Goal: Task Accomplishment & Management: Use online tool/utility

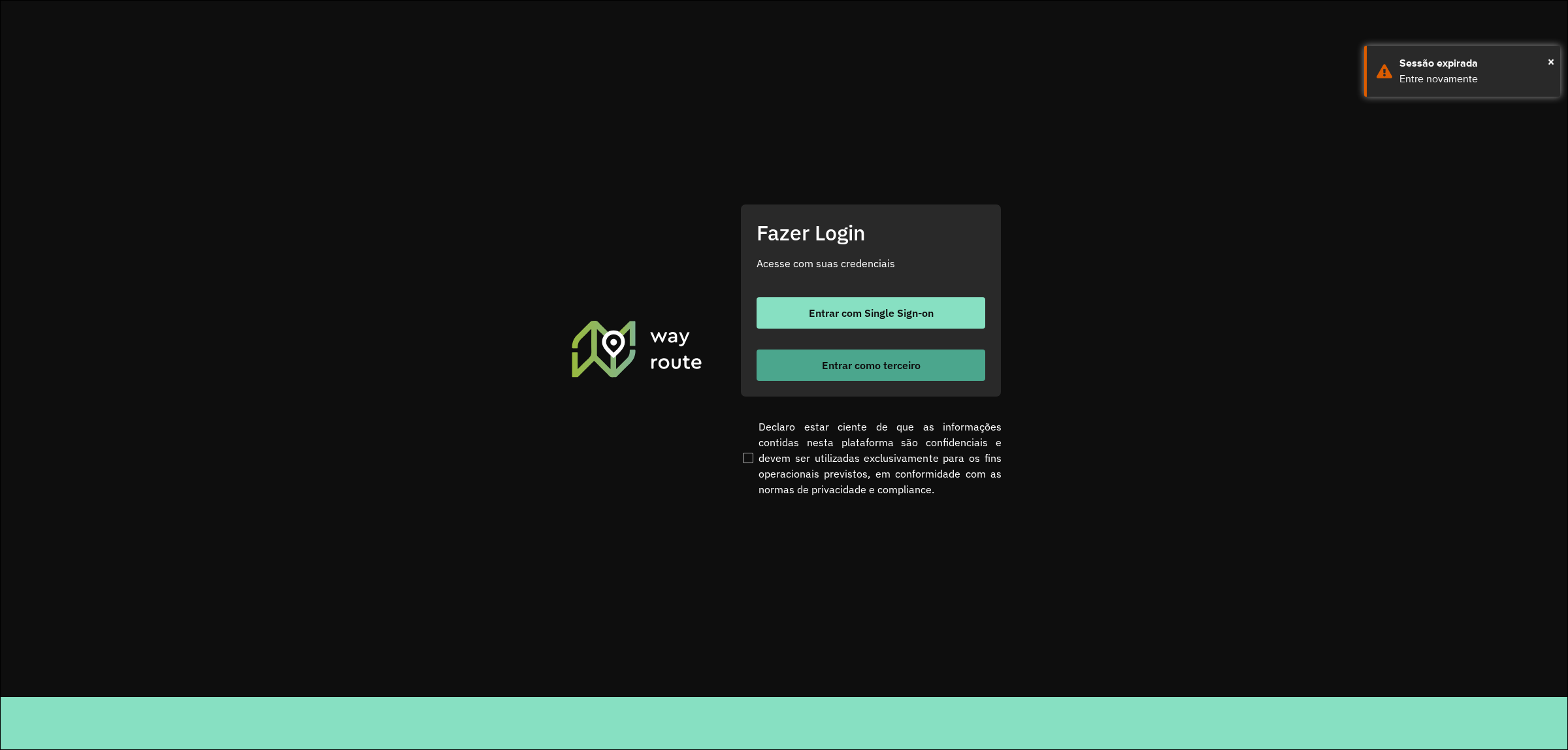
click at [916, 379] on button "Entrar como terceiro" at bounding box center [871, 365] width 229 height 32
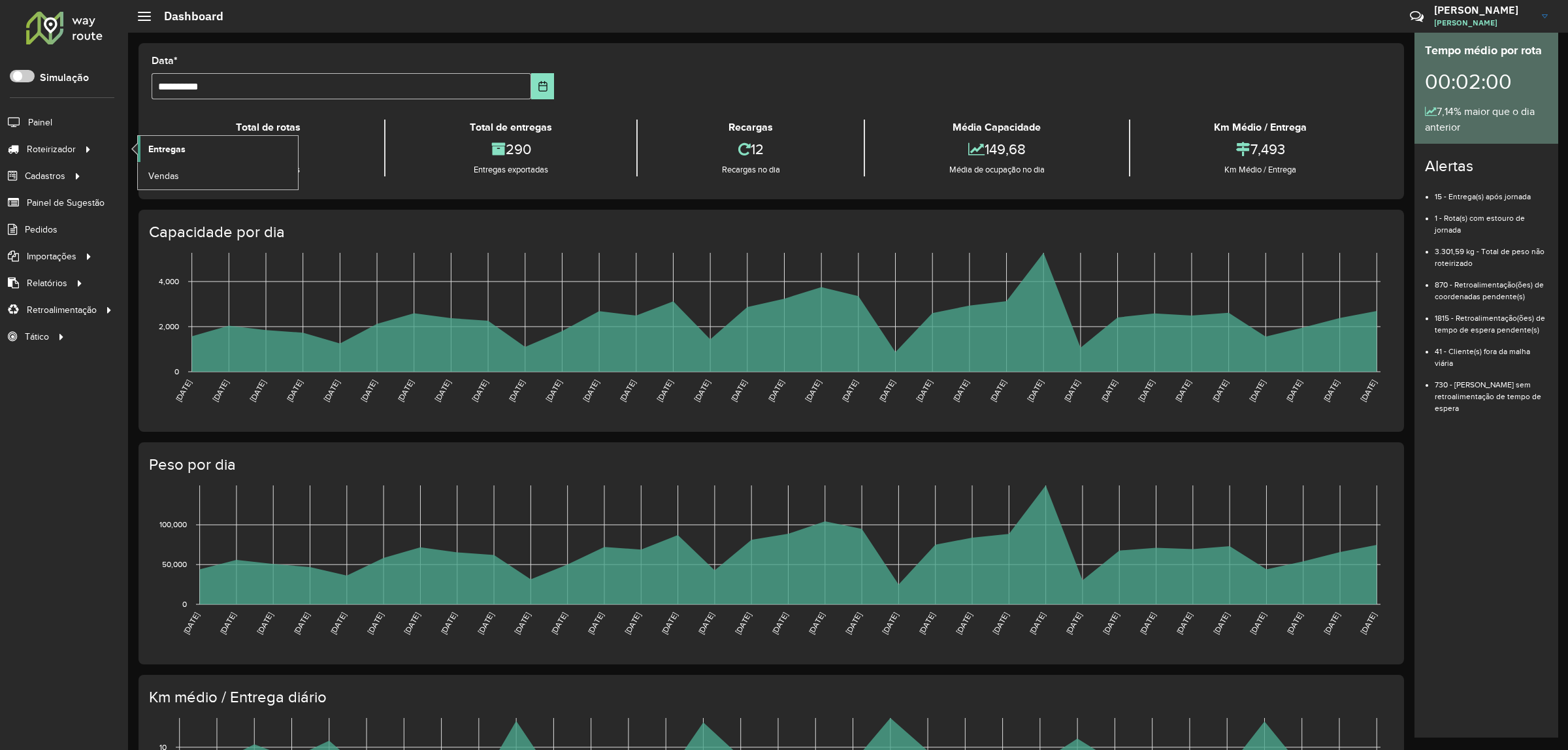
click at [164, 153] on span "Entregas" at bounding box center [167, 149] width 37 height 14
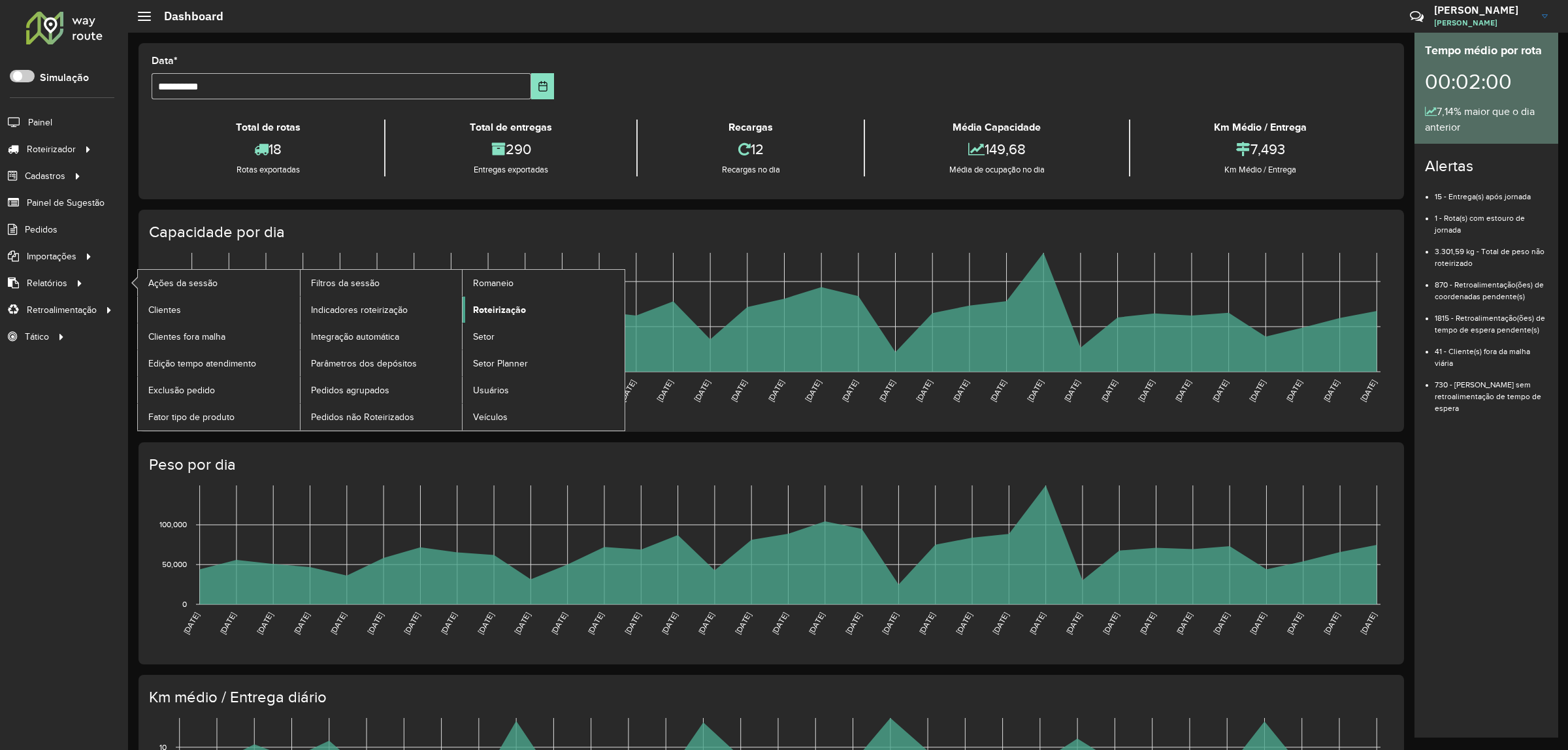
click at [509, 305] on span "Roteirização" at bounding box center [499, 309] width 53 height 14
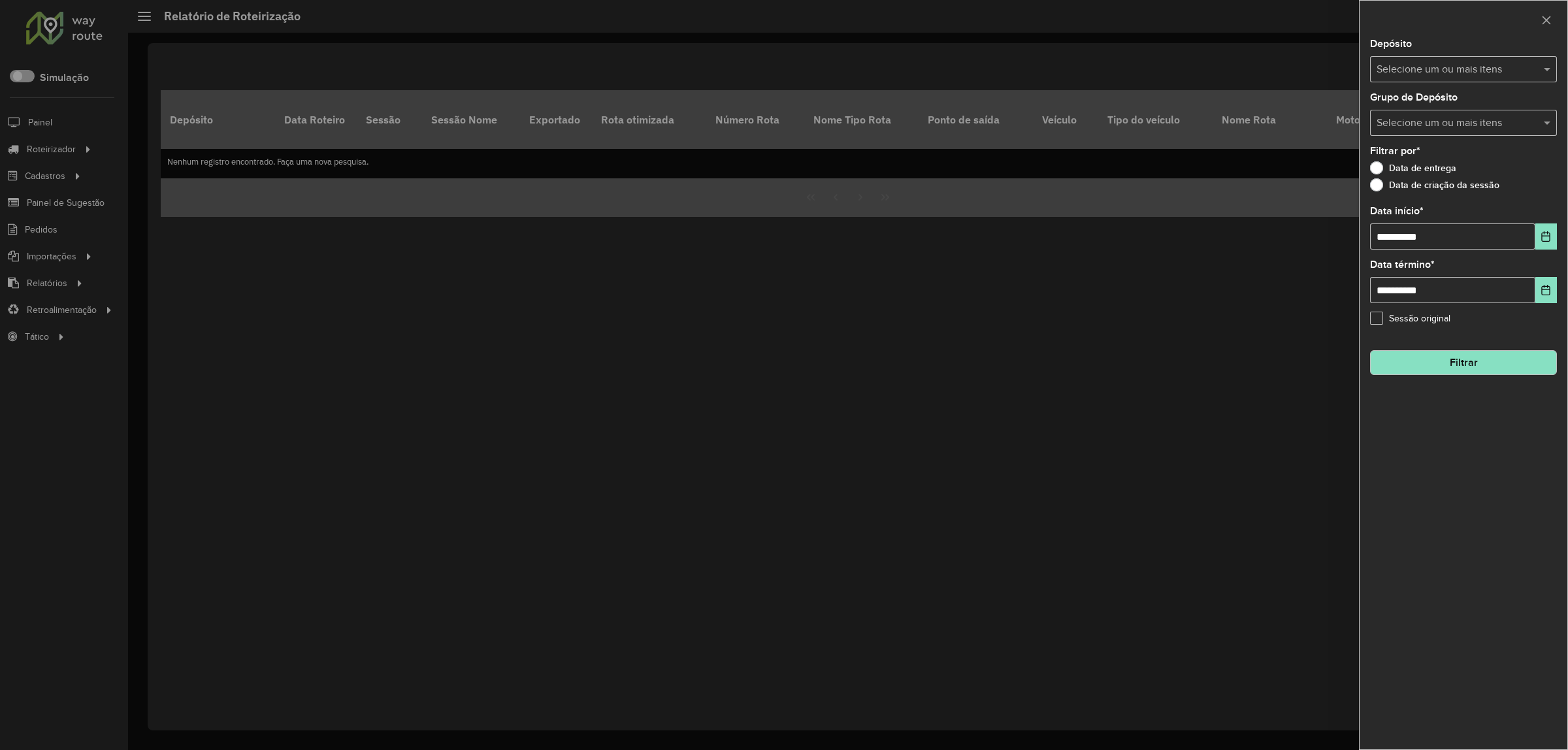
click at [1452, 73] on input "text" at bounding box center [1457, 69] width 168 height 15
click at [1452, 137] on div "Unimar" at bounding box center [1463, 135] width 186 height 23
click at [1520, 182] on div "Data de criação da sessão" at bounding box center [1463, 188] width 187 height 15
click at [1498, 128] on input "text" at bounding box center [1457, 123] width 168 height 15
drag, startPoint x: 1494, startPoint y: 188, endPoint x: 1507, endPoint y: 201, distance: 18.4
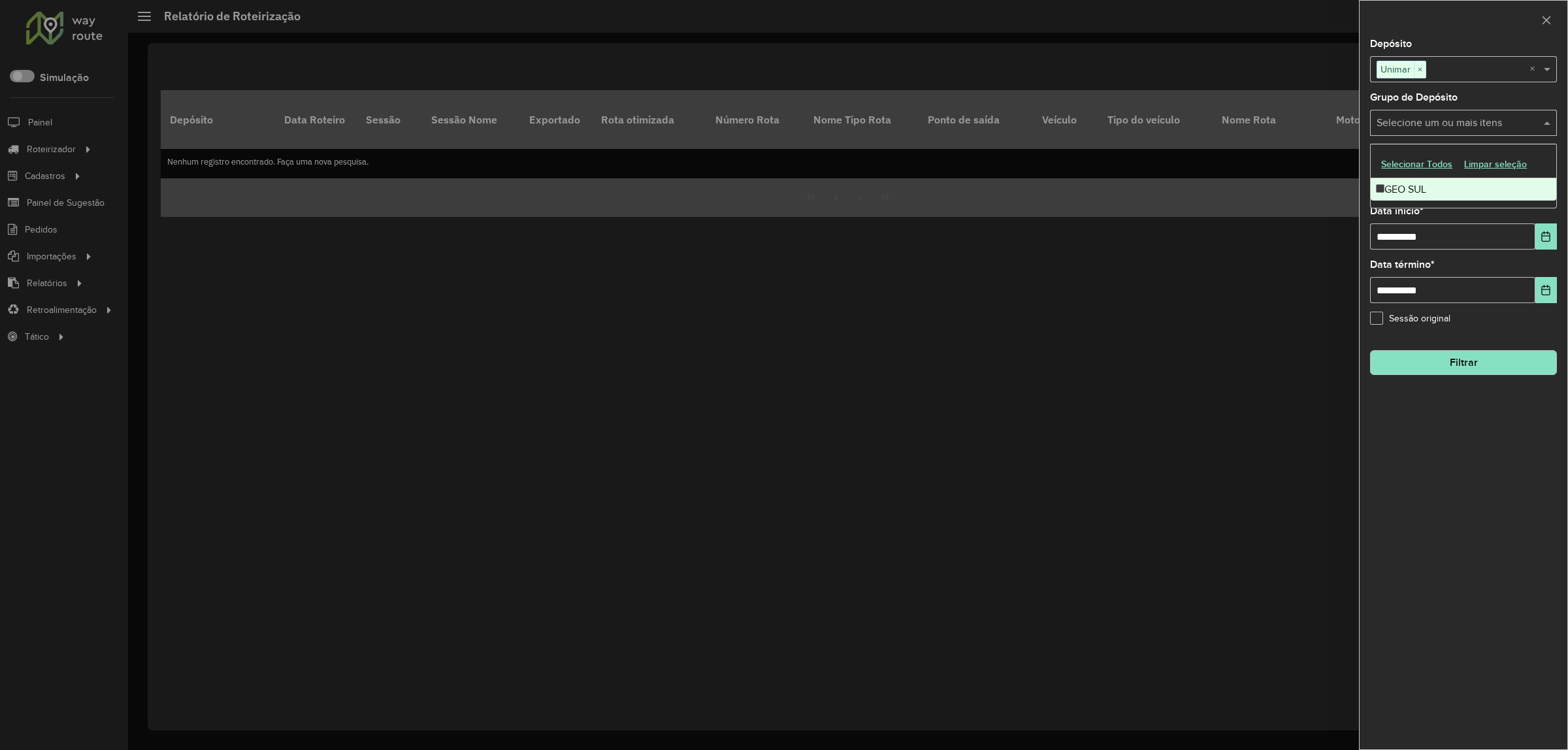
click at [1496, 191] on div "GEO SUL" at bounding box center [1463, 189] width 186 height 23
click at [1540, 252] on div "**********" at bounding box center [1463, 394] width 208 height 710
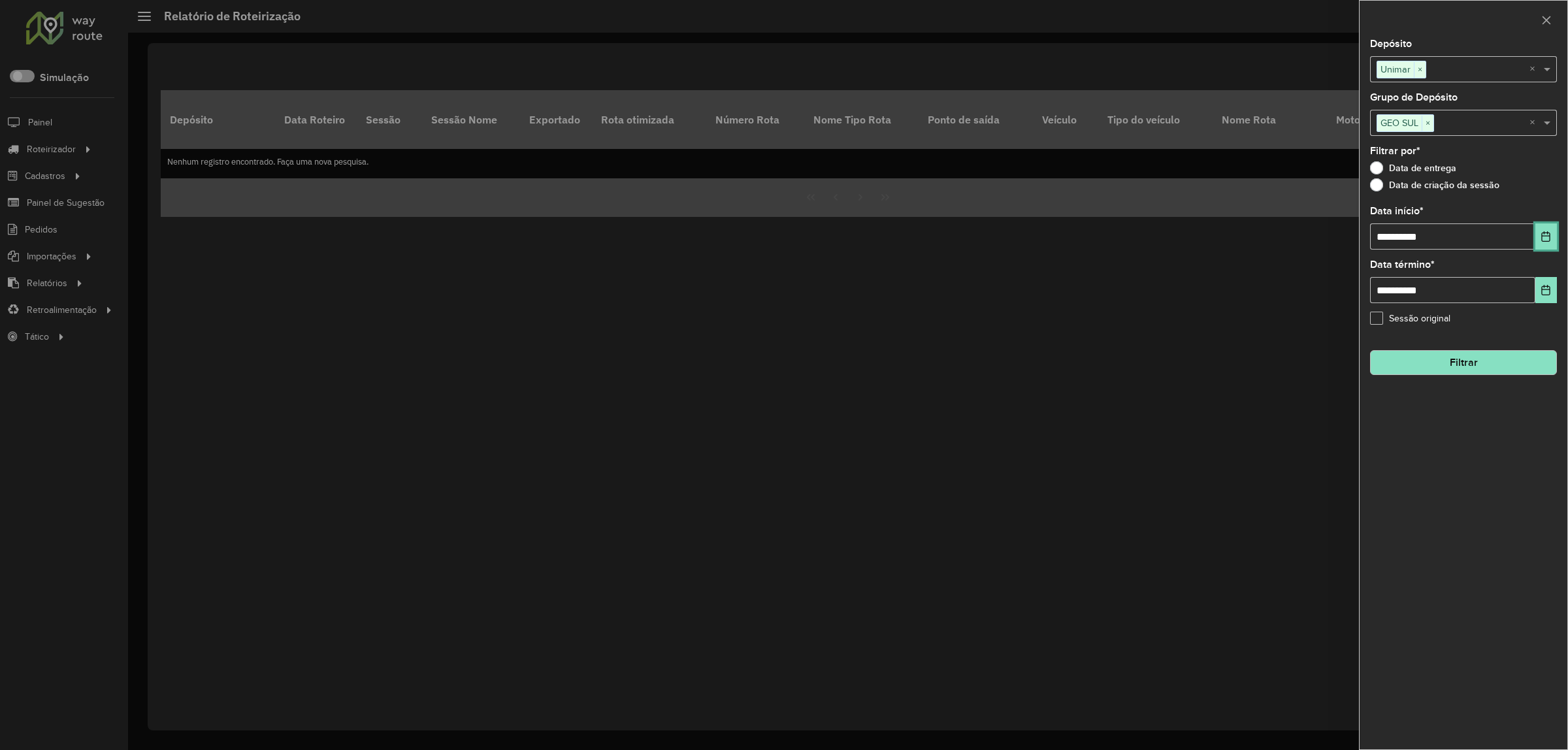
click at [1544, 242] on icon "Choose Date" at bounding box center [1545, 237] width 11 height 11
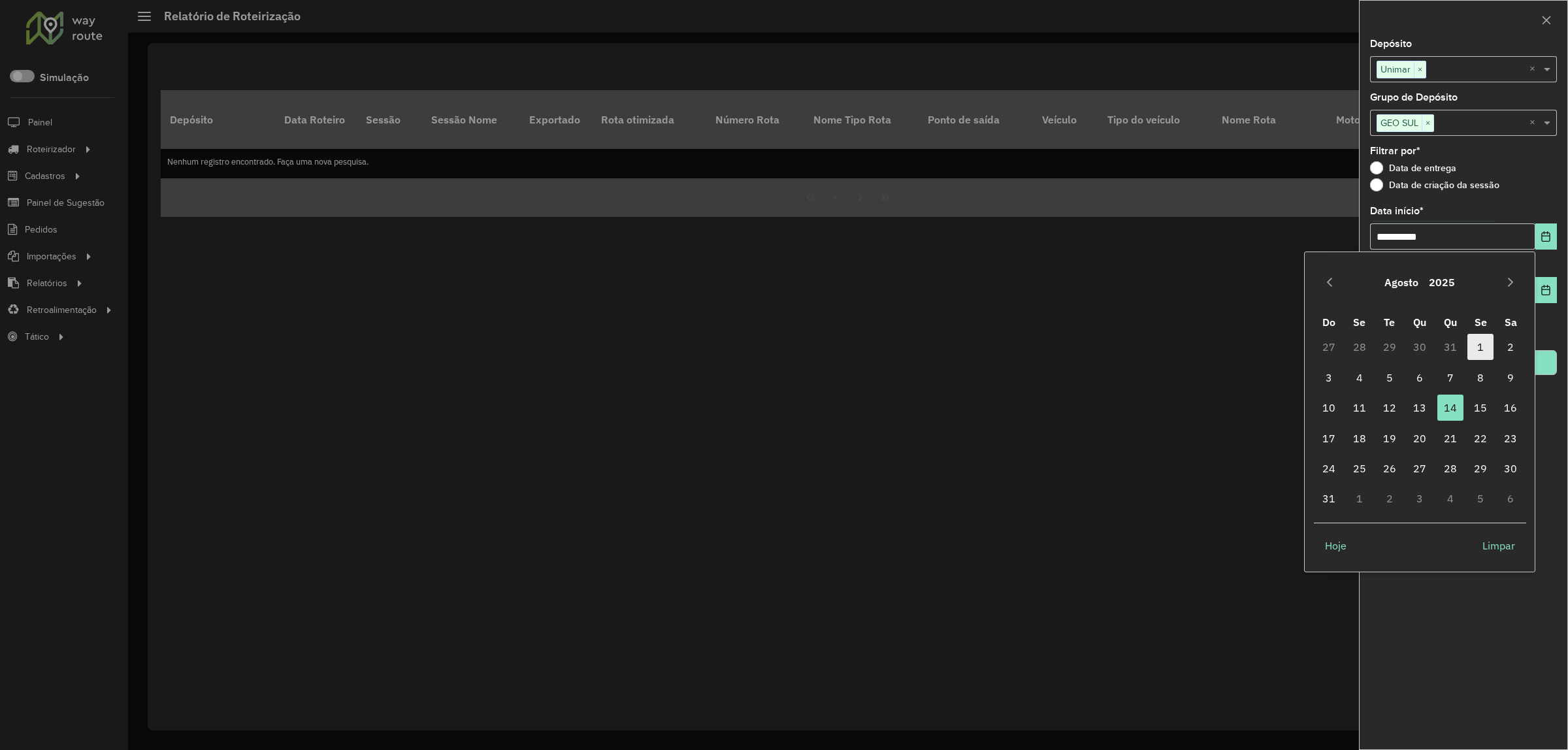
click at [1491, 350] on span "1" at bounding box center [1480, 346] width 26 height 26
type input "**********"
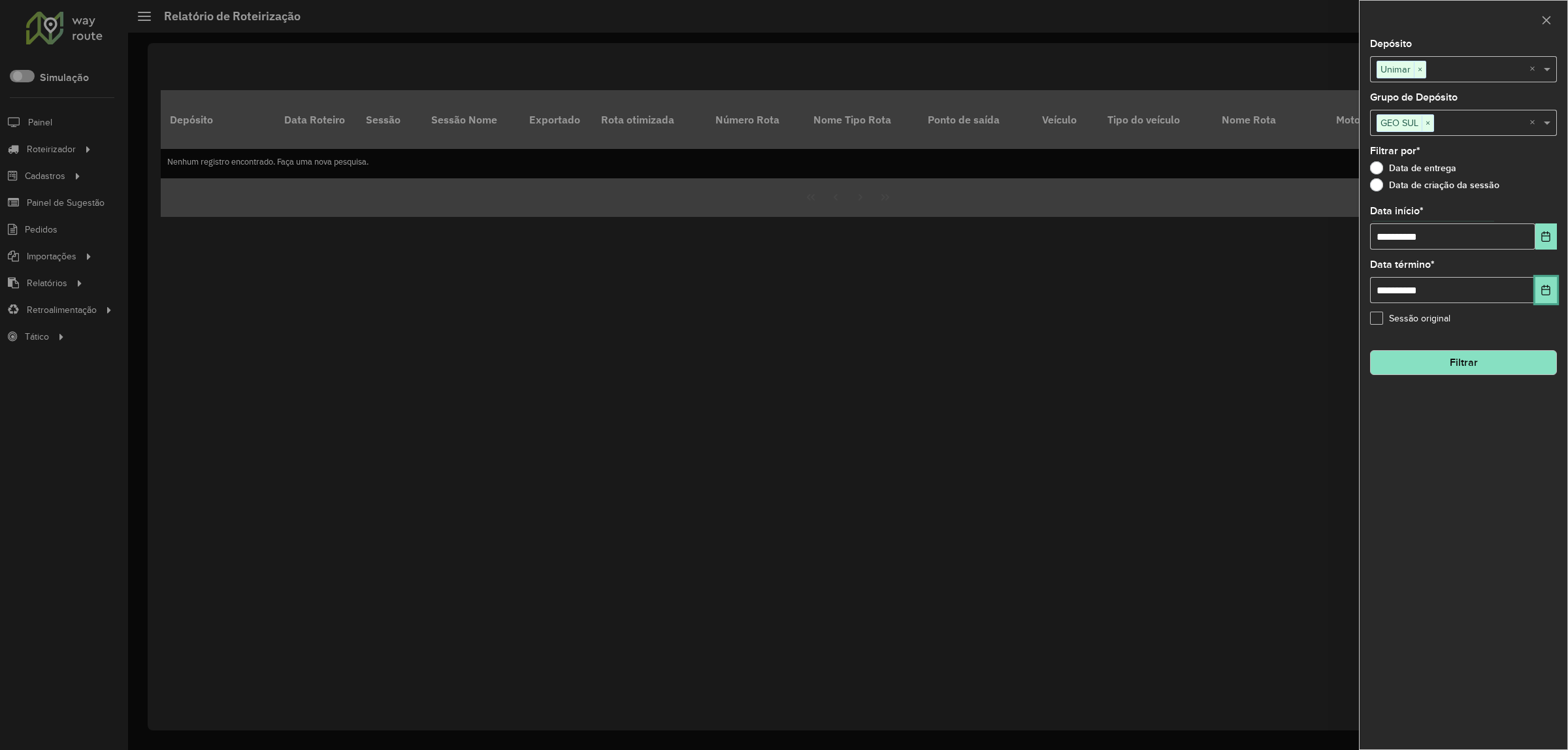
click at [1549, 293] on icon "Choose Date" at bounding box center [1545, 290] width 8 height 11
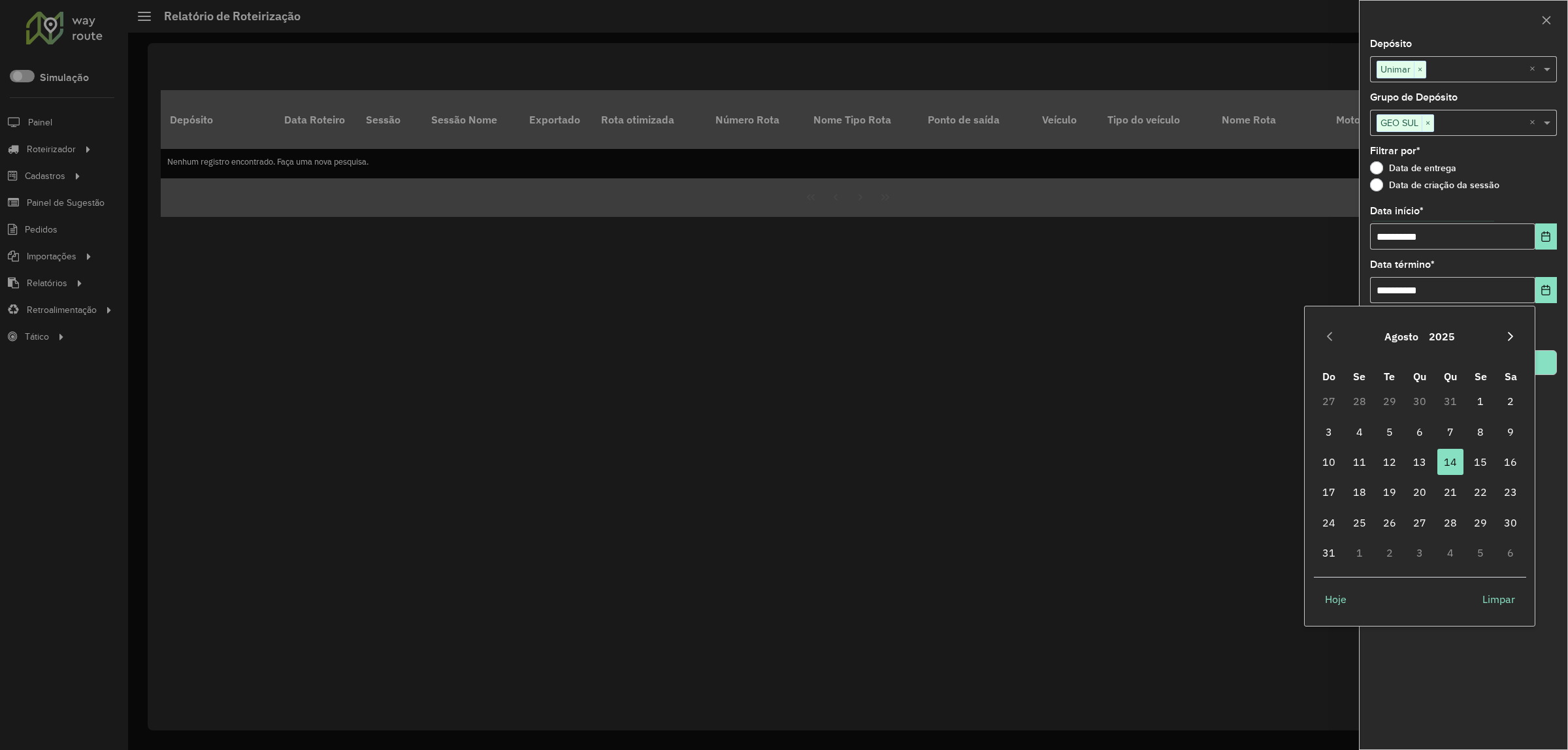
click at [1512, 341] on icon "Next Month" at bounding box center [1510, 337] width 11 height 11
click at [1474, 490] on span "26" at bounding box center [1480, 491] width 26 height 26
type input "**********"
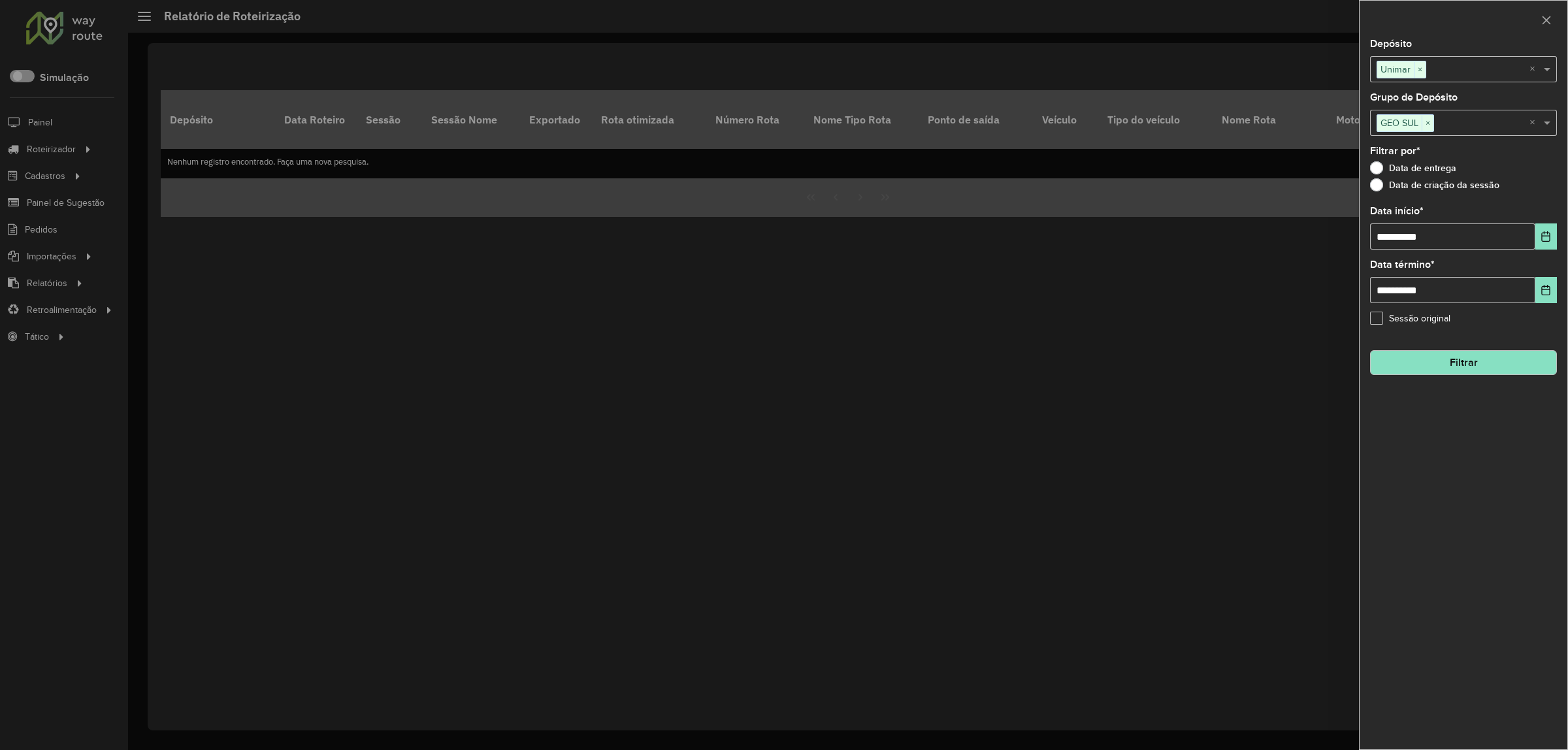
click at [1513, 361] on button "Filtrar" at bounding box center [1463, 363] width 187 height 25
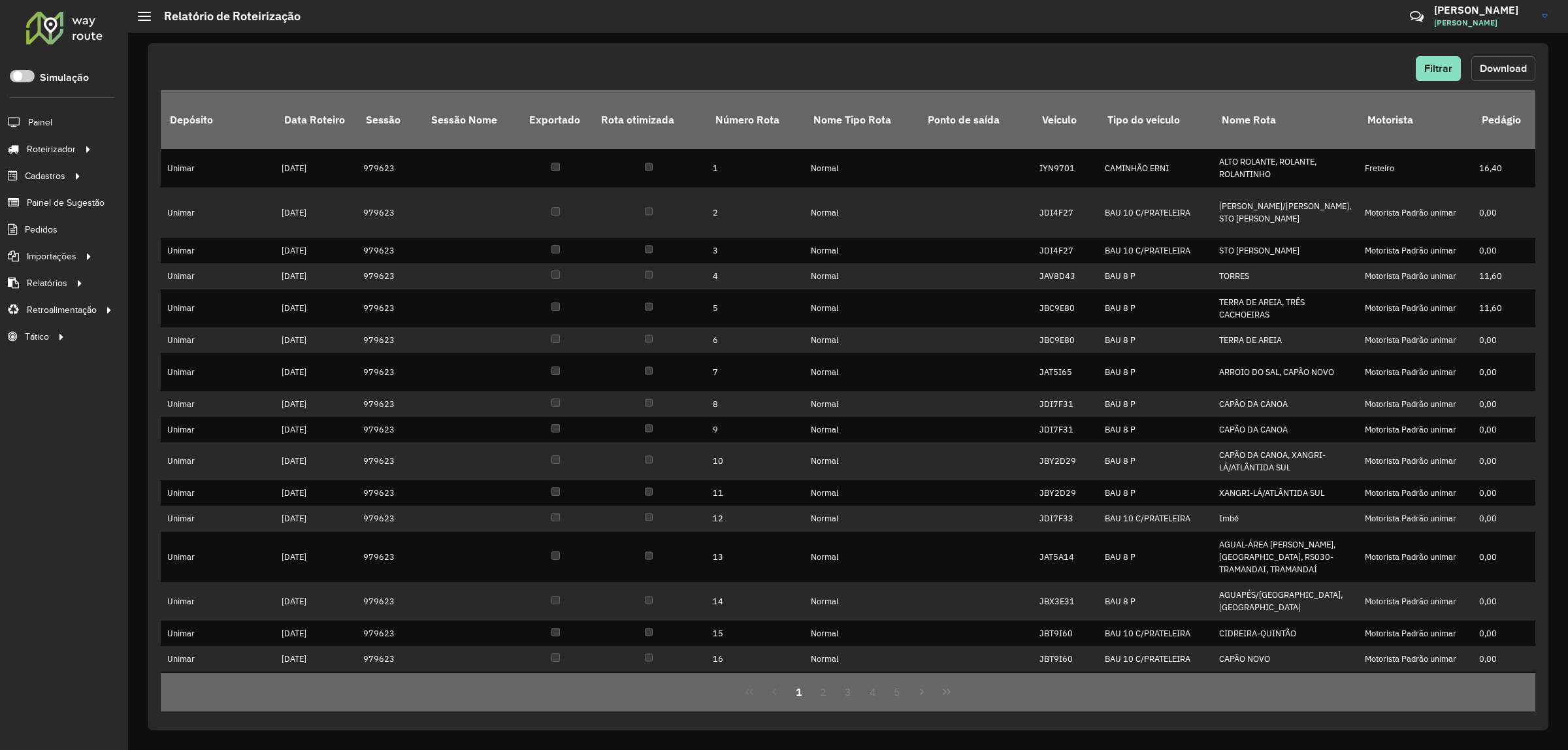
click at [1522, 73] on span "Download" at bounding box center [1503, 69] width 47 height 11
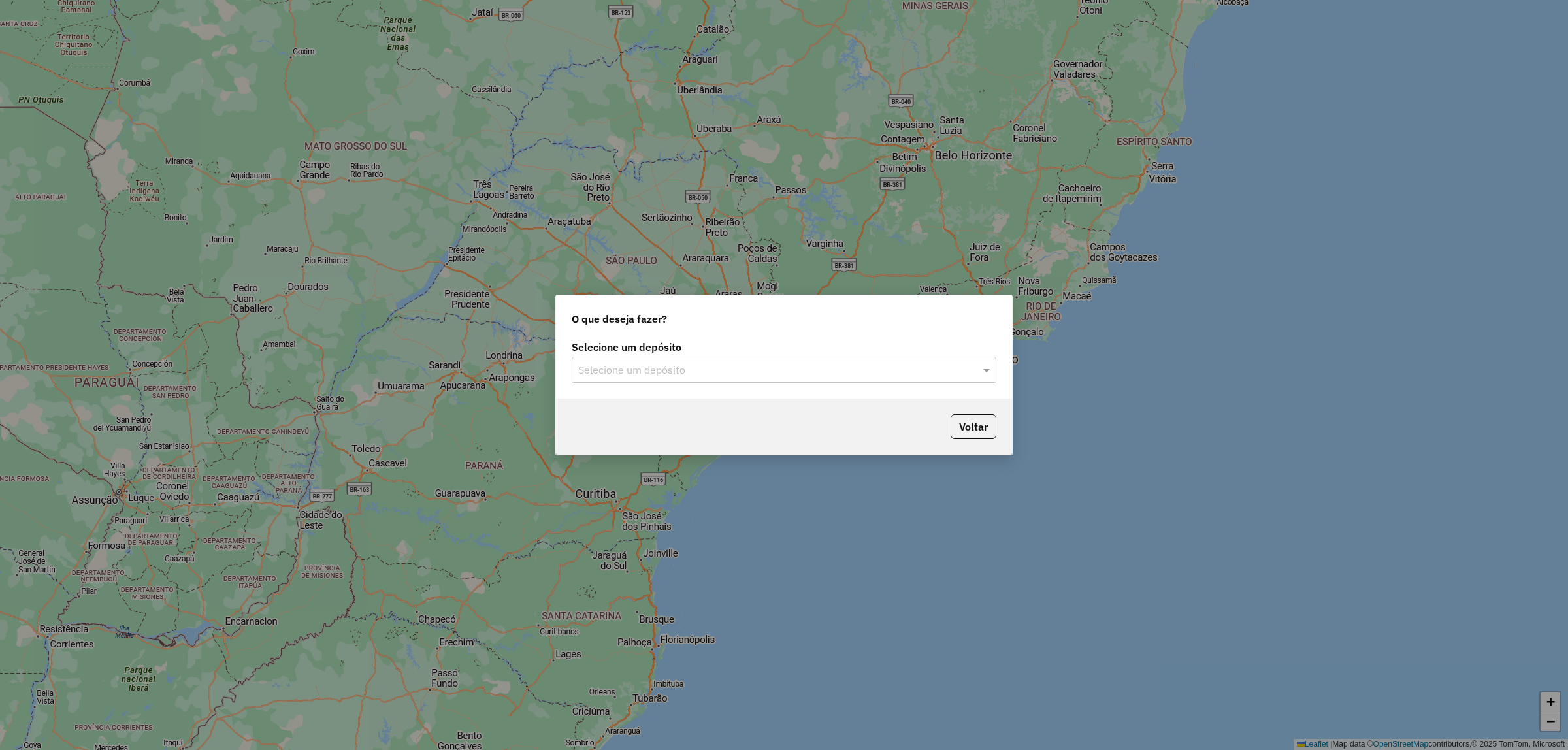
click at [823, 362] on input "text" at bounding box center [771, 370] width 386 height 15
click at [765, 404] on div "Unimar" at bounding box center [784, 407] width 424 height 23
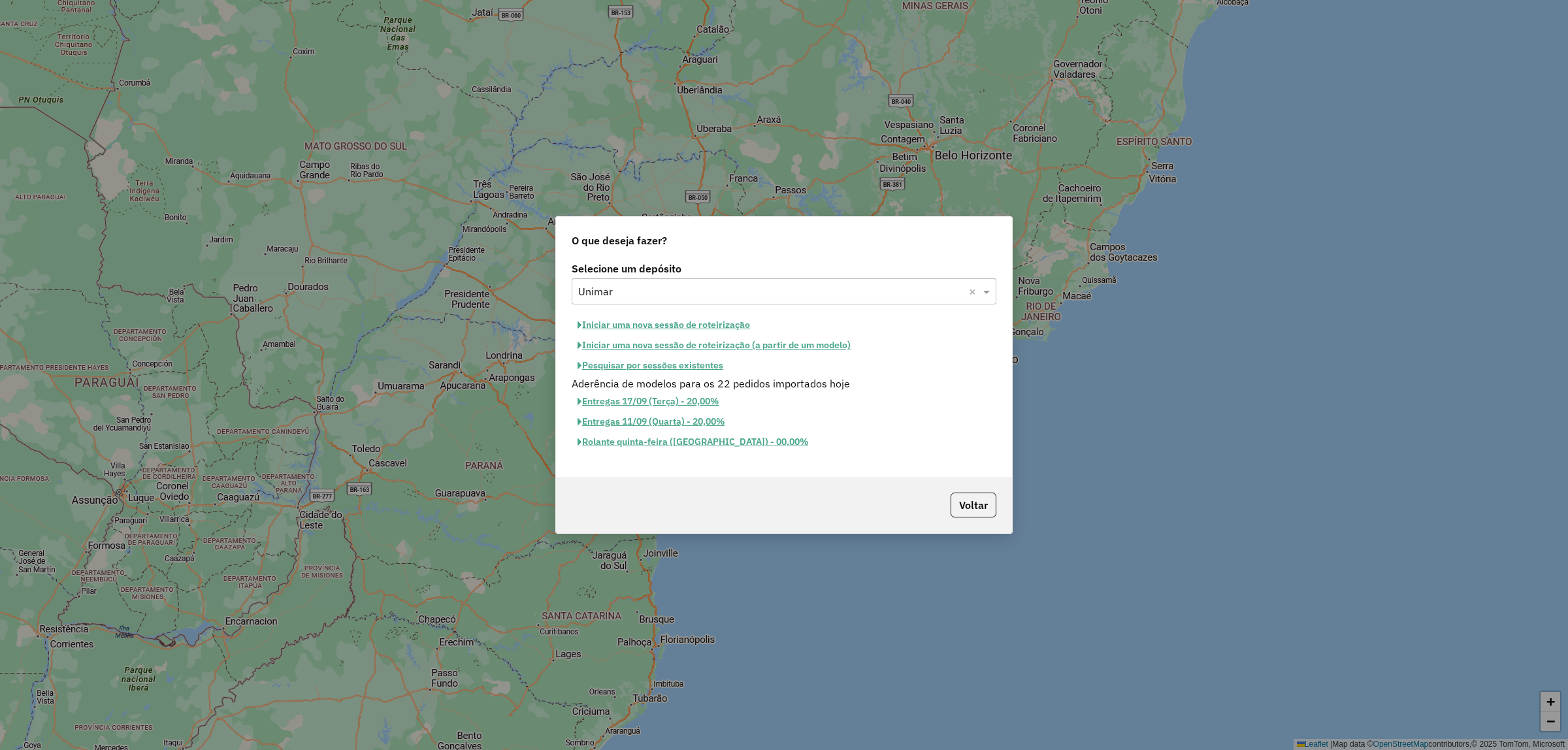
click at [704, 367] on button "Pesquisar por sessões existentes" at bounding box center [650, 365] width 158 height 20
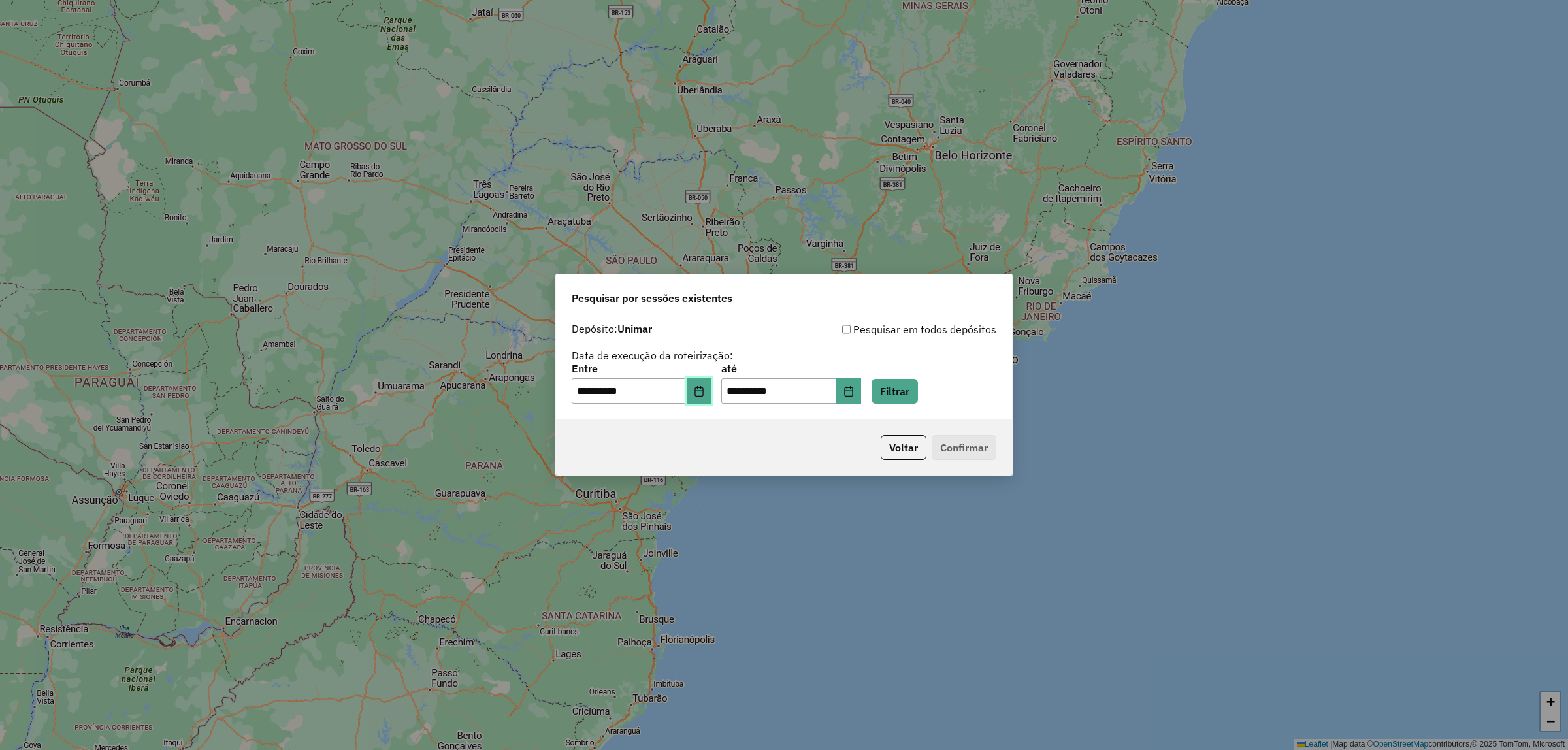
click at [702, 397] on button "Choose Date" at bounding box center [699, 391] width 25 height 26
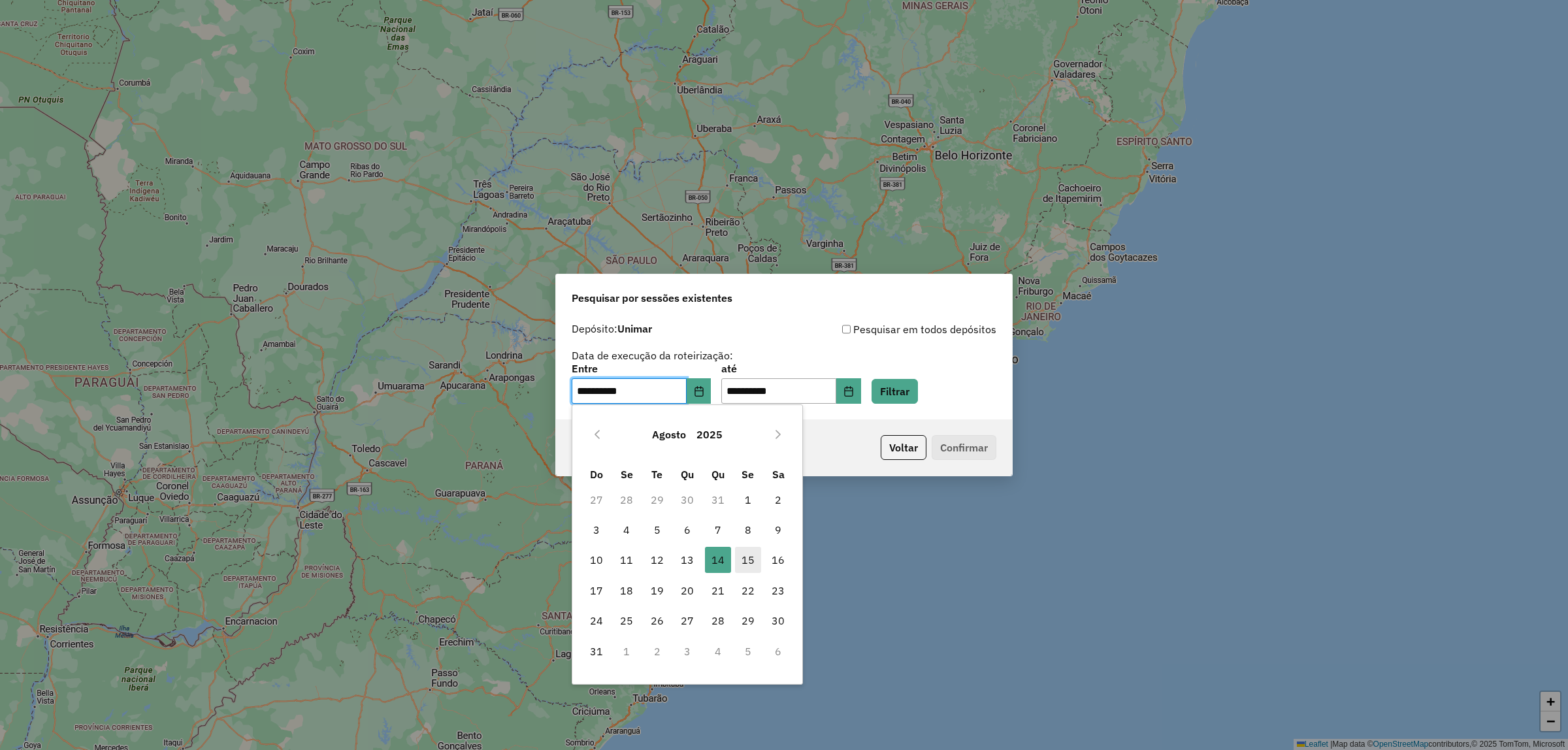
click at [749, 557] on span "15" at bounding box center [748, 560] width 26 height 26
type input "**********"
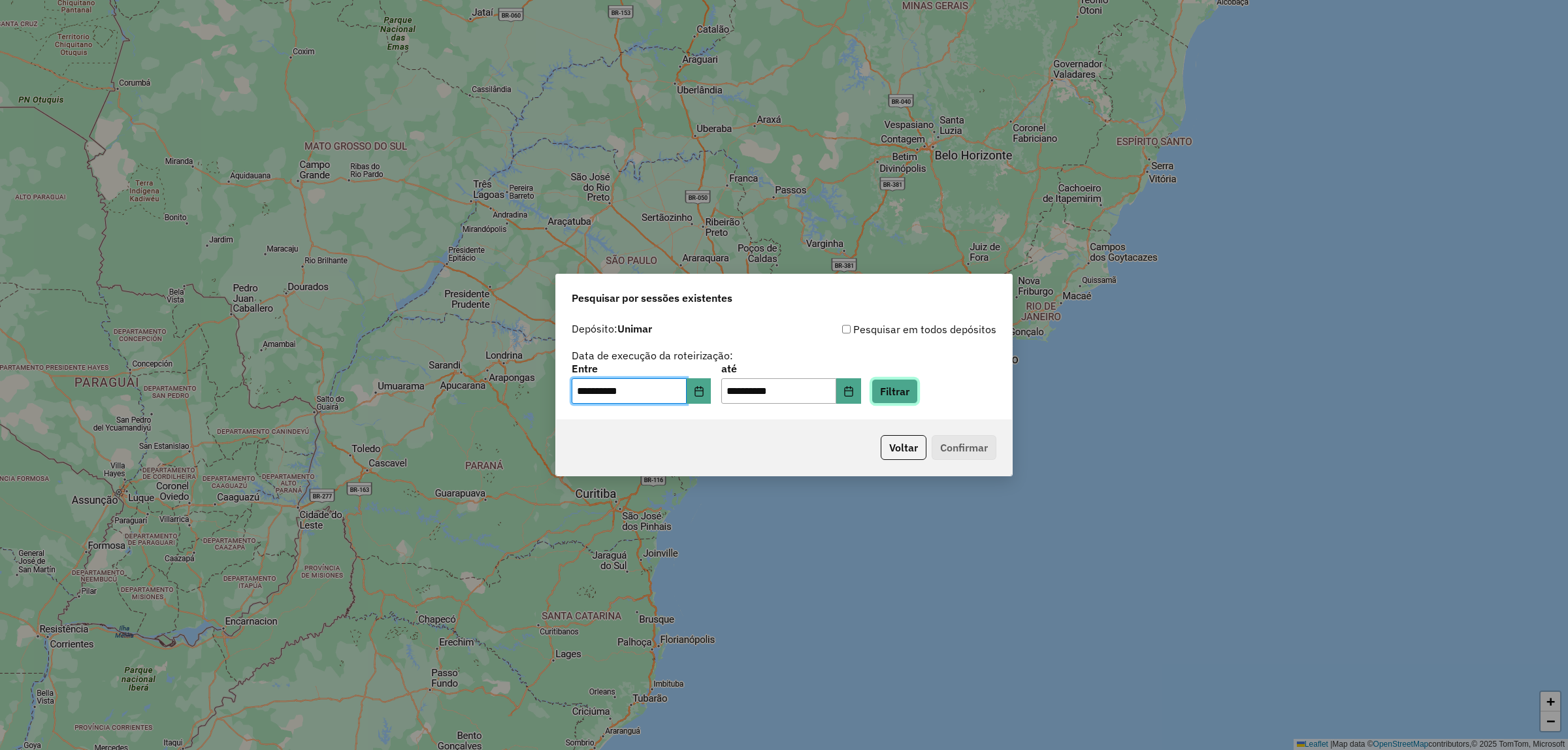
click at [918, 397] on button "Filtrar" at bounding box center [894, 391] width 46 height 25
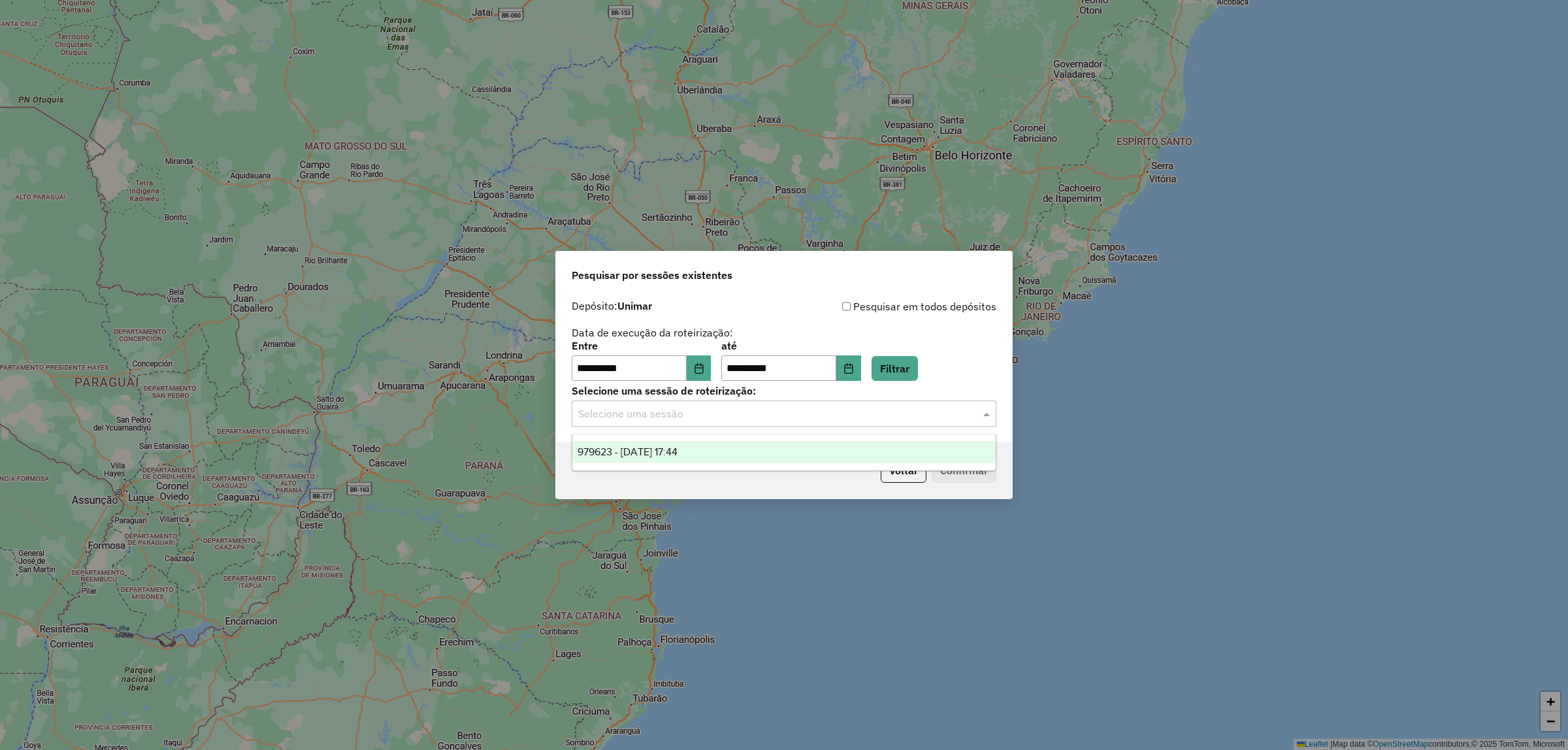
click at [779, 419] on input "text" at bounding box center [771, 414] width 386 height 15
click at [771, 446] on div "979623 - [DATE] 17:44" at bounding box center [784, 452] width 424 height 23
click at [973, 478] on button "Confirmar" at bounding box center [964, 471] width 65 height 25
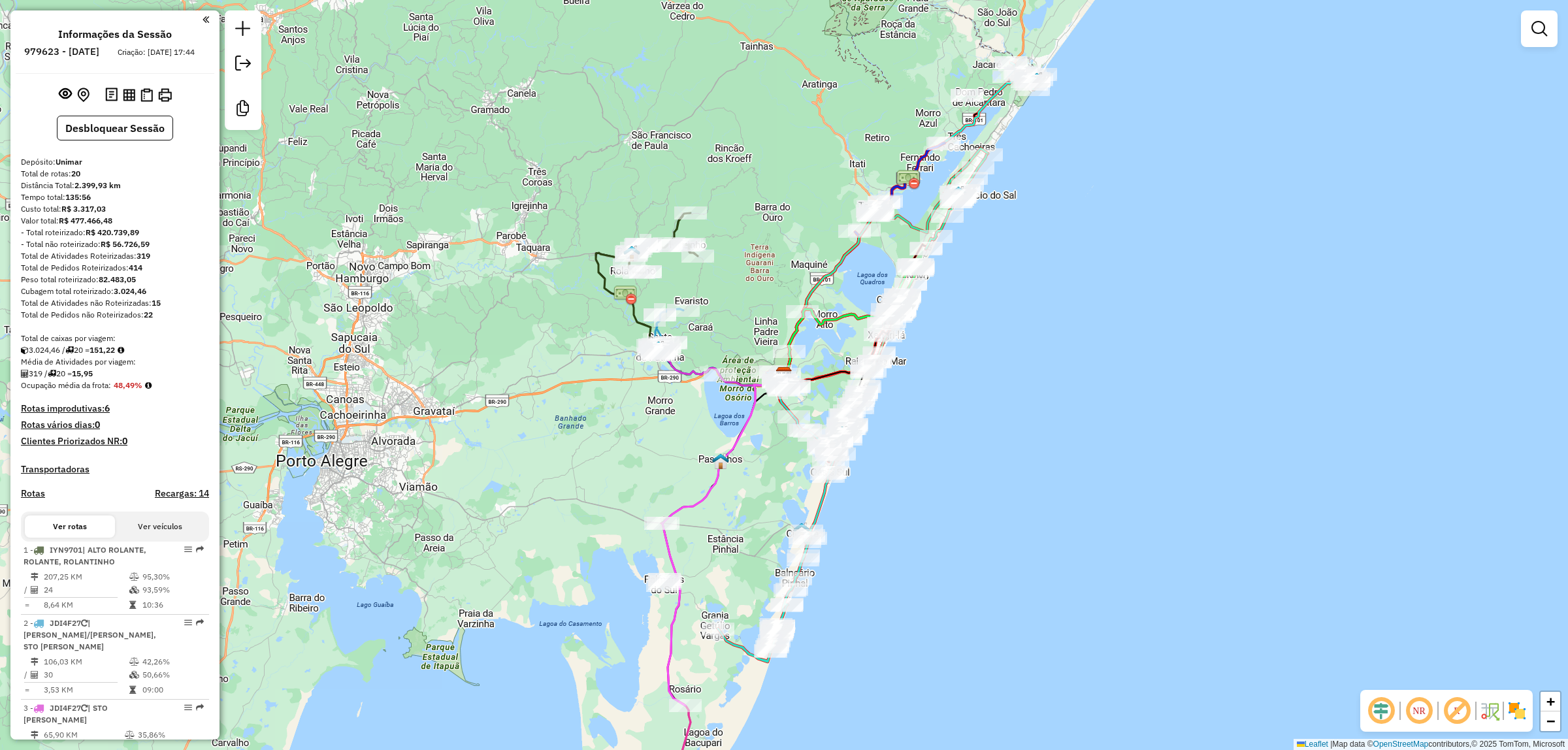
click at [141, 102] on img at bounding box center [147, 95] width 13 height 14
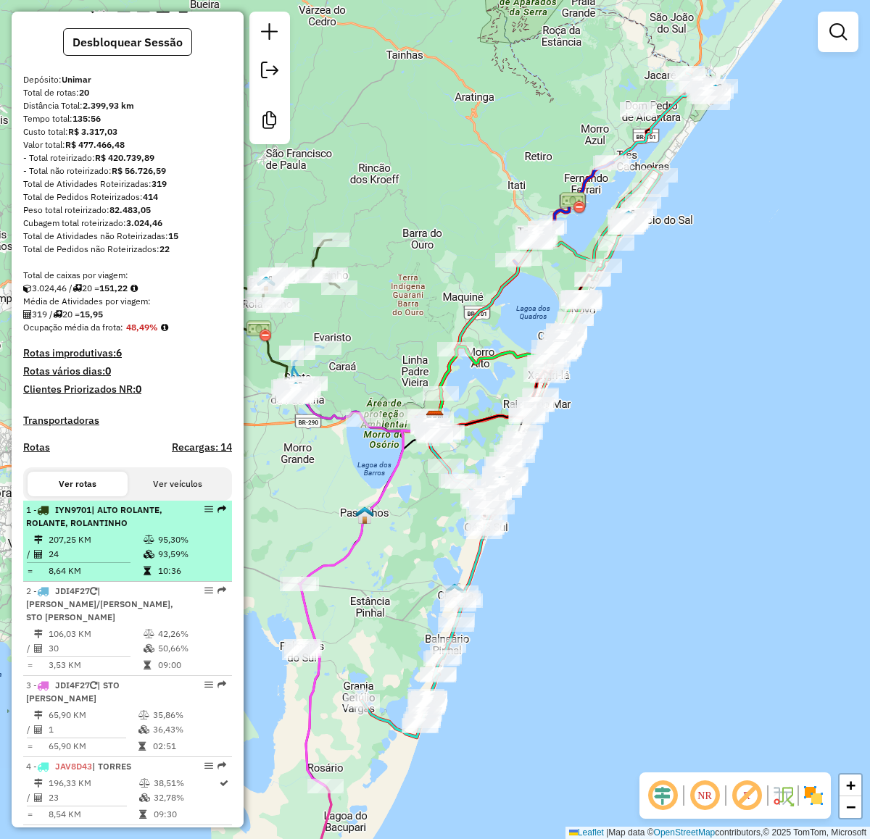
scroll to position [181, 0]
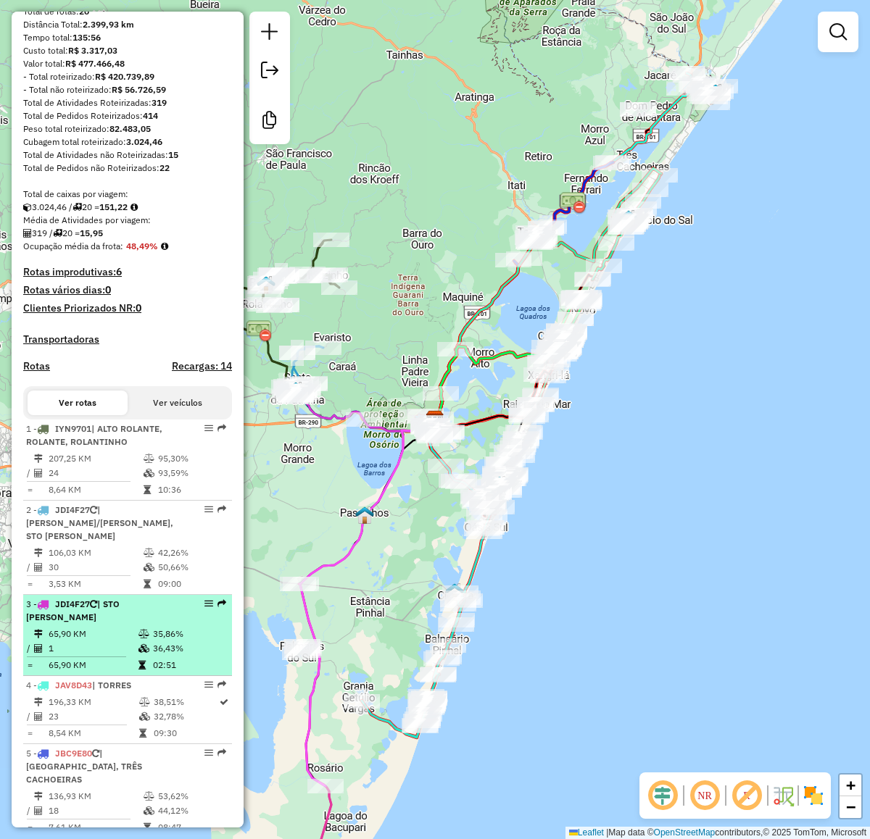
click at [85, 624] on div "3 - JDI4F27 | STO ANTONIO DA PATRULHA" at bounding box center [103, 611] width 154 height 26
select select "**********"
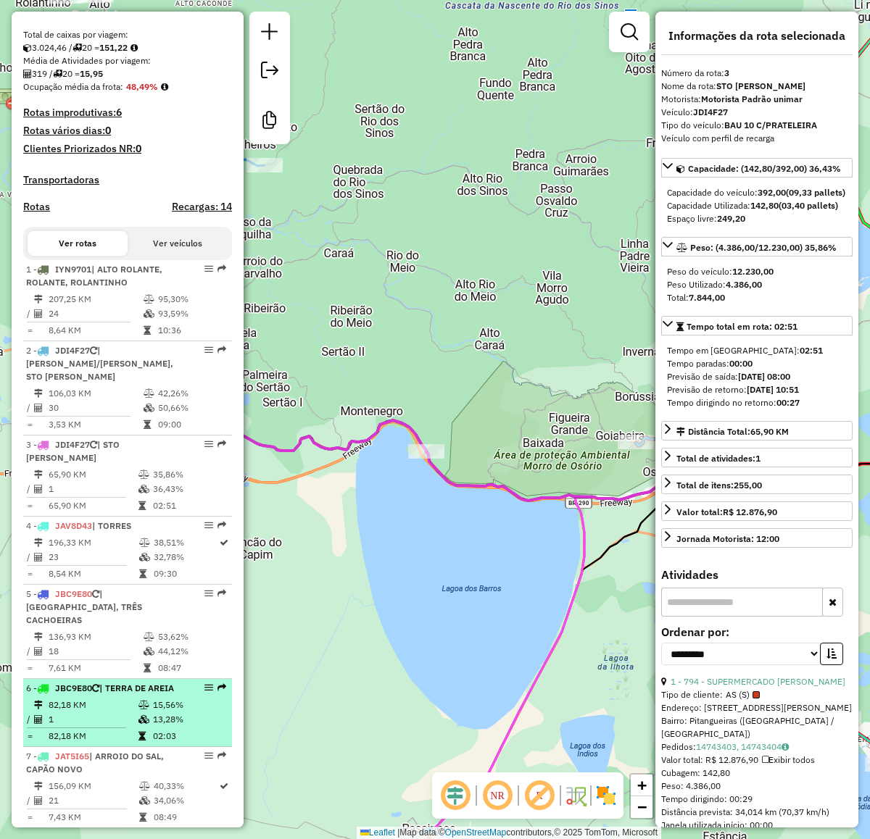
scroll to position [453, 0]
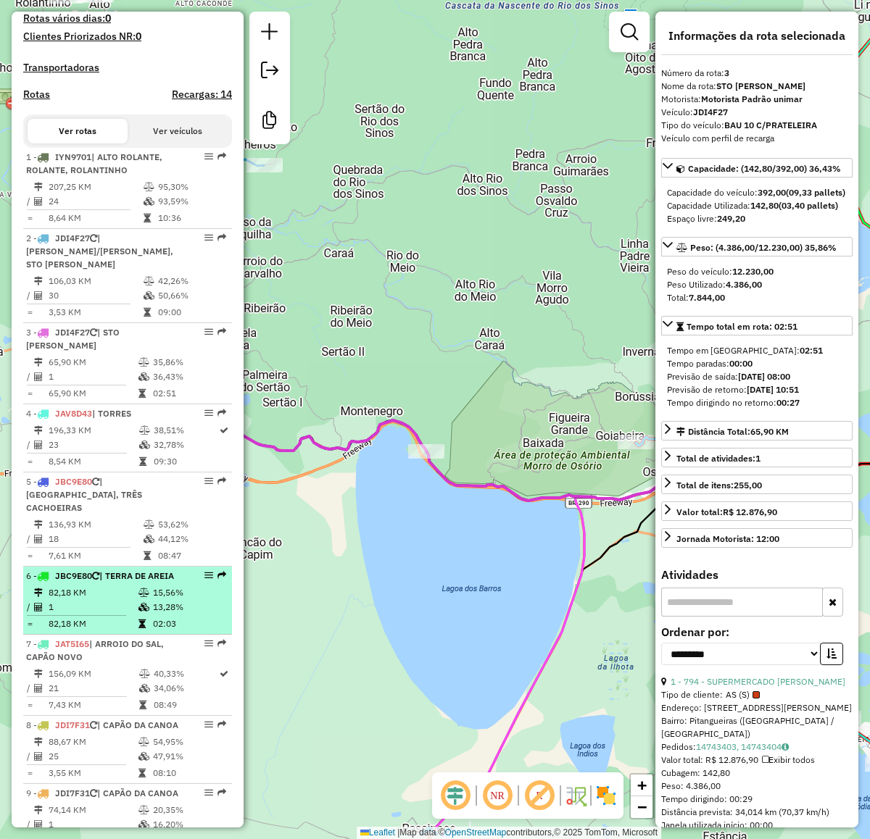
click at [105, 615] on td "1" at bounding box center [93, 607] width 90 height 14
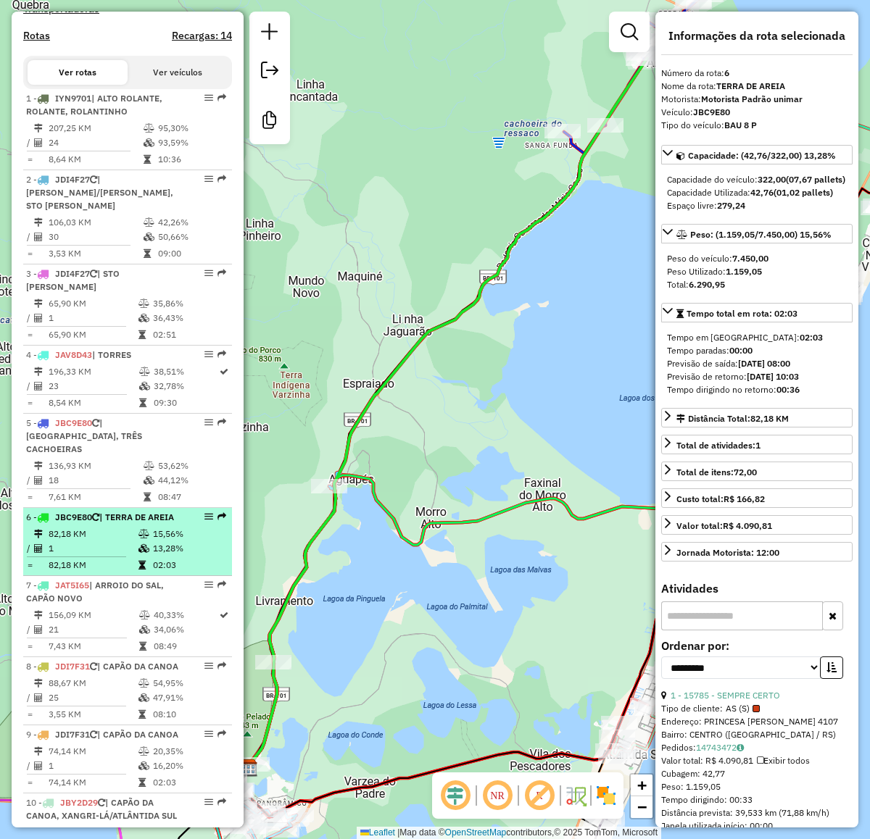
scroll to position [544, 0]
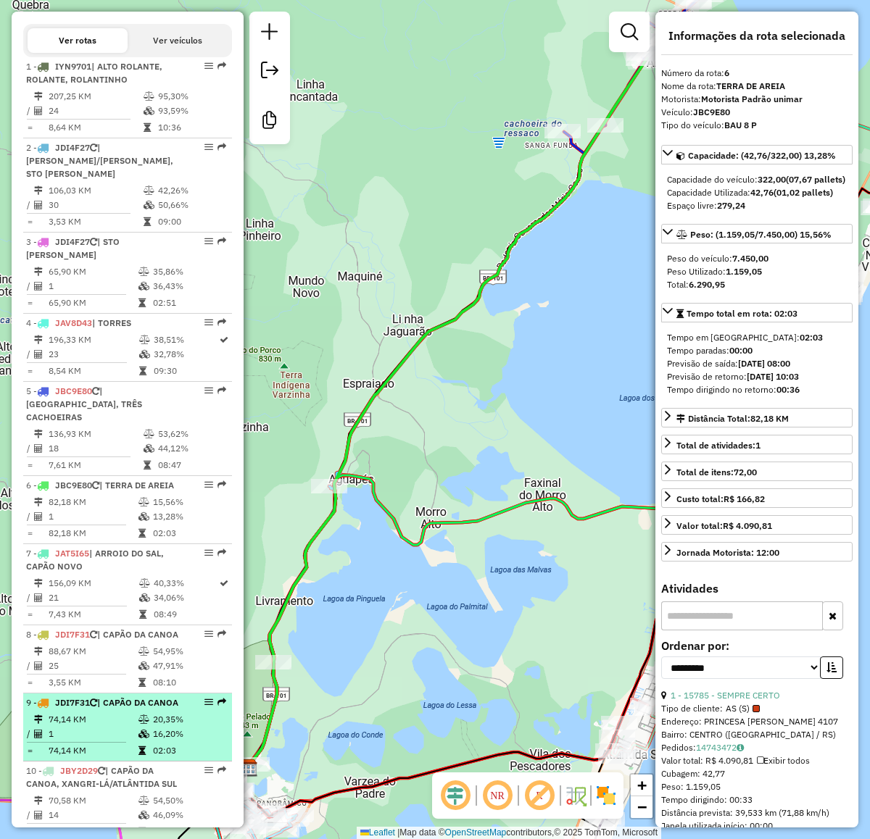
click at [113, 708] on span "| CAPÃO DA CANOA" at bounding box center [137, 702] width 81 height 11
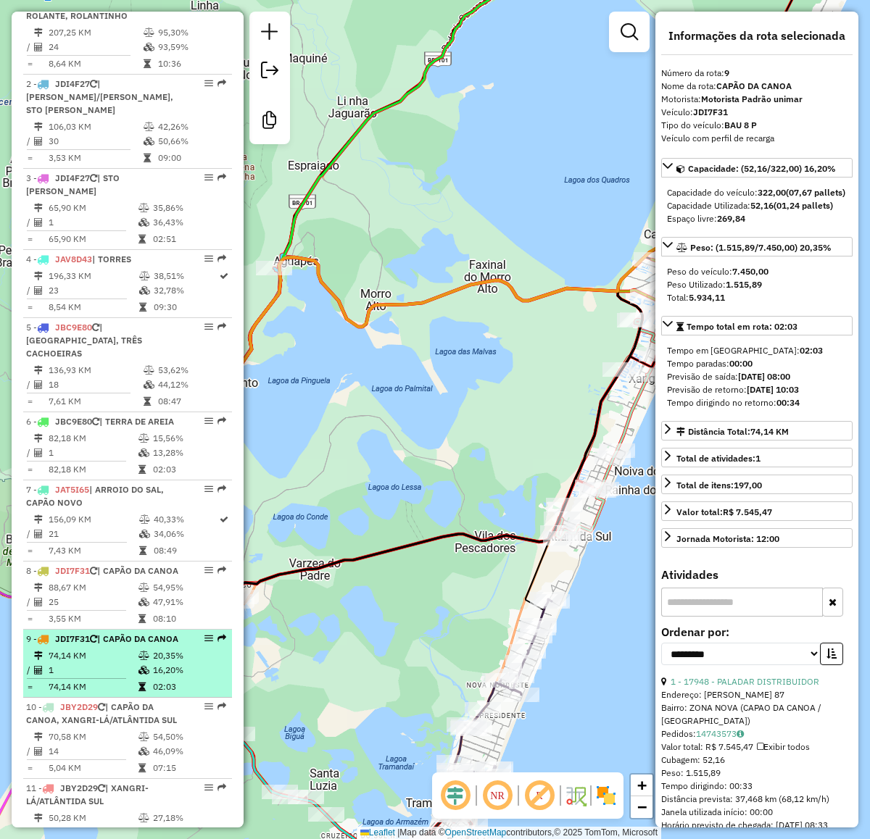
scroll to position [634, 0]
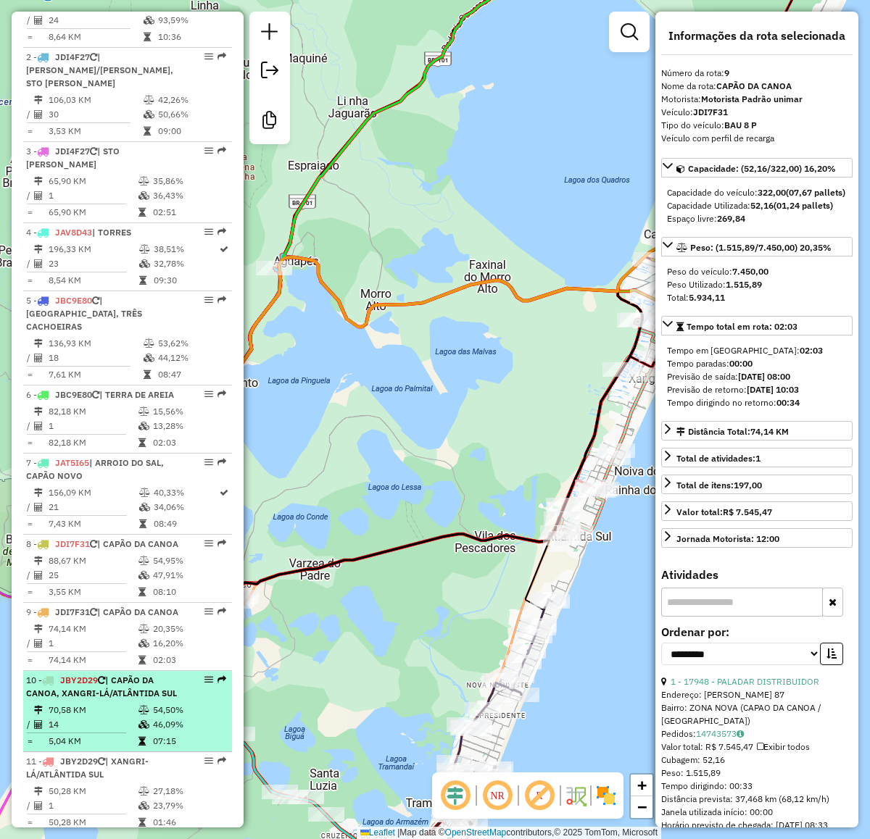
click at [101, 699] on span "| CAPÃO DA CANOA, XANGRI-LÁ/ATLÂNTIDA SUL" at bounding box center [101, 687] width 151 height 24
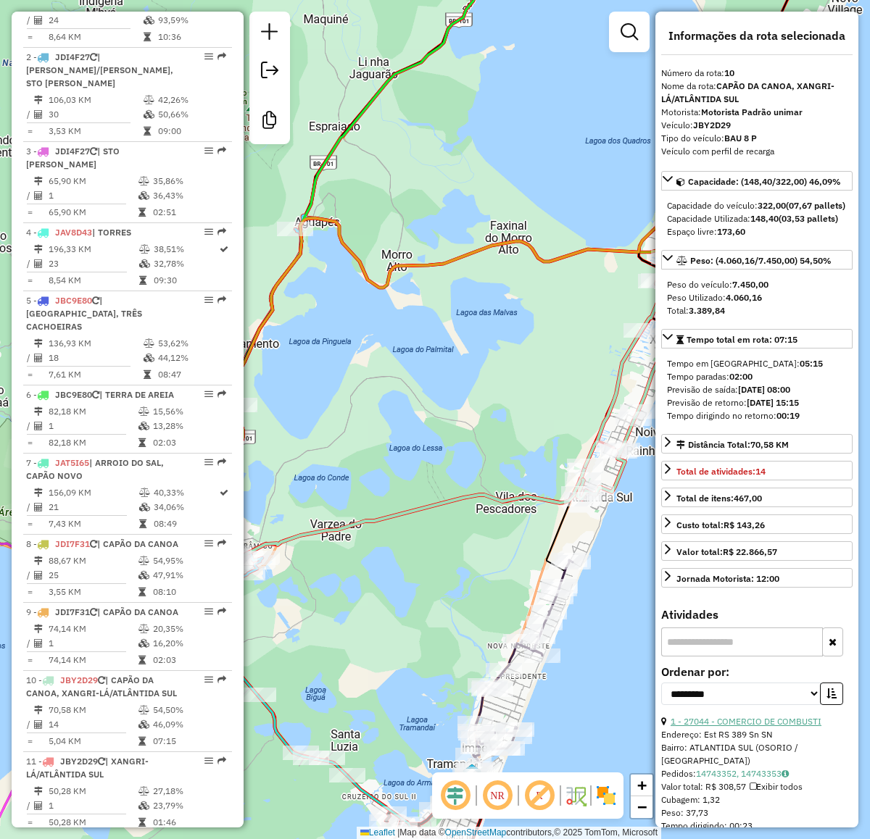
click at [799, 727] on link "1 - 27044 - COMERCIO DE COMBUSTI" at bounding box center [746, 721] width 151 height 11
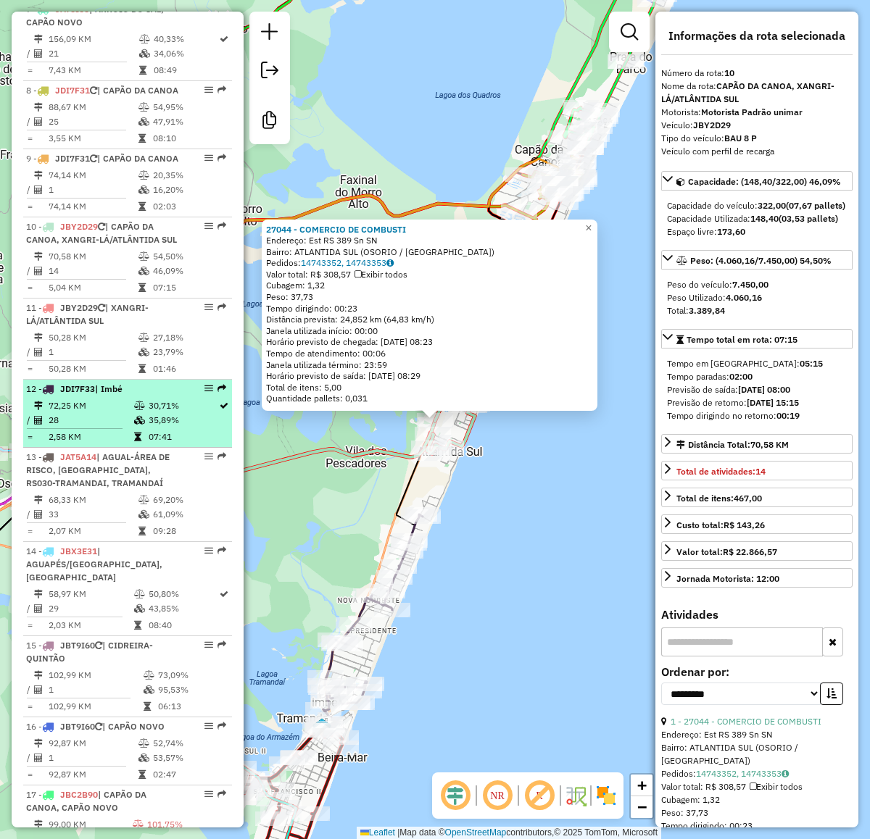
scroll to position [1178, 0]
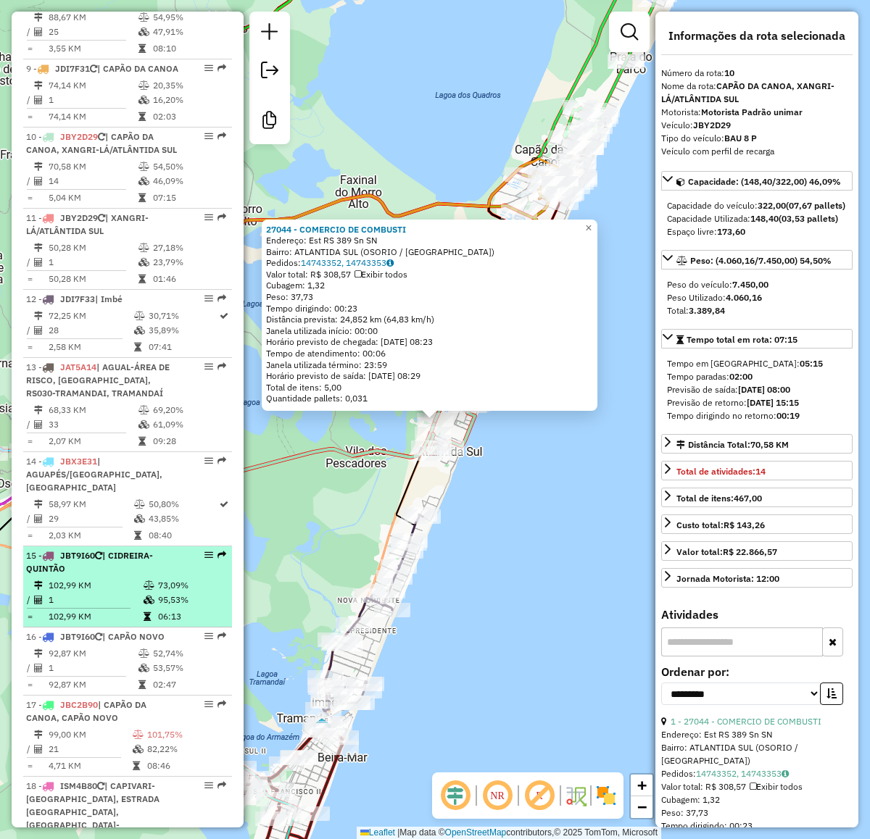
click at [109, 576] on div "15 - JBT9I60 | CIDREIRA-QUINTÃO" at bounding box center [103, 562] width 154 height 26
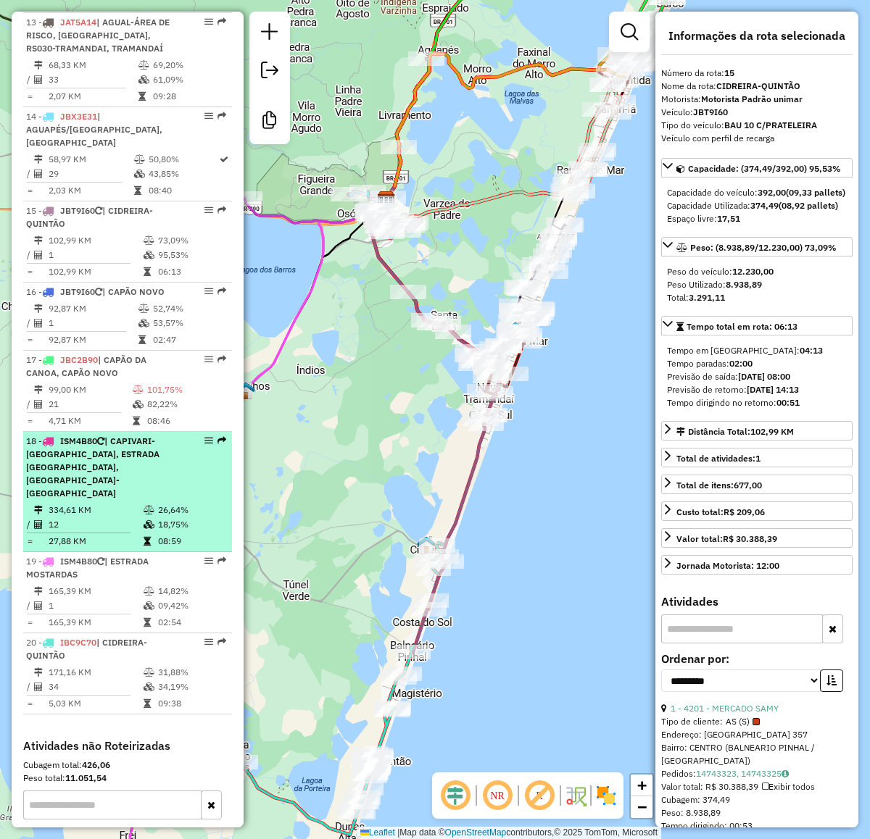
scroll to position [1540, 0]
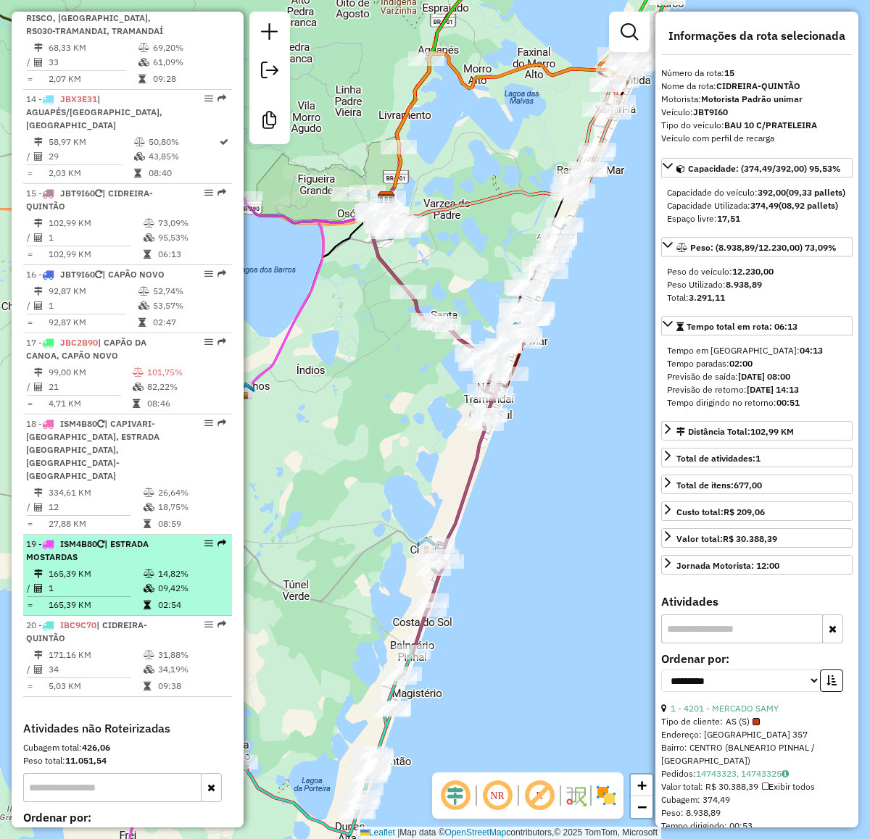
click at [111, 564] on div "19 - ISM4B80 | ESTRADA MOSTARDAS" at bounding box center [103, 551] width 154 height 26
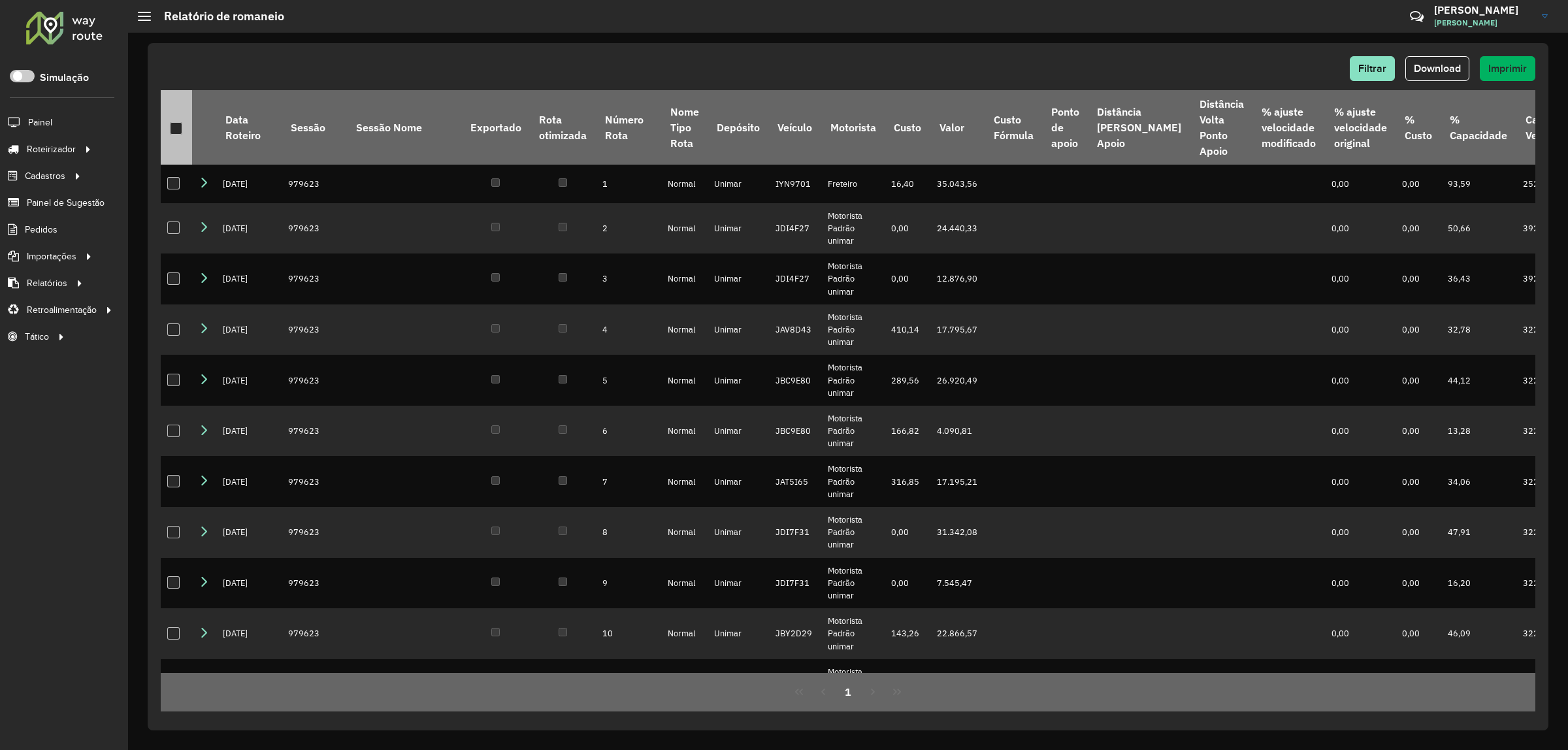
click at [183, 123] on th at bounding box center [176, 127] width 32 height 75
click at [185, 133] on th at bounding box center [176, 127] width 32 height 75
click at [181, 128] on div at bounding box center [176, 129] width 13 height 13
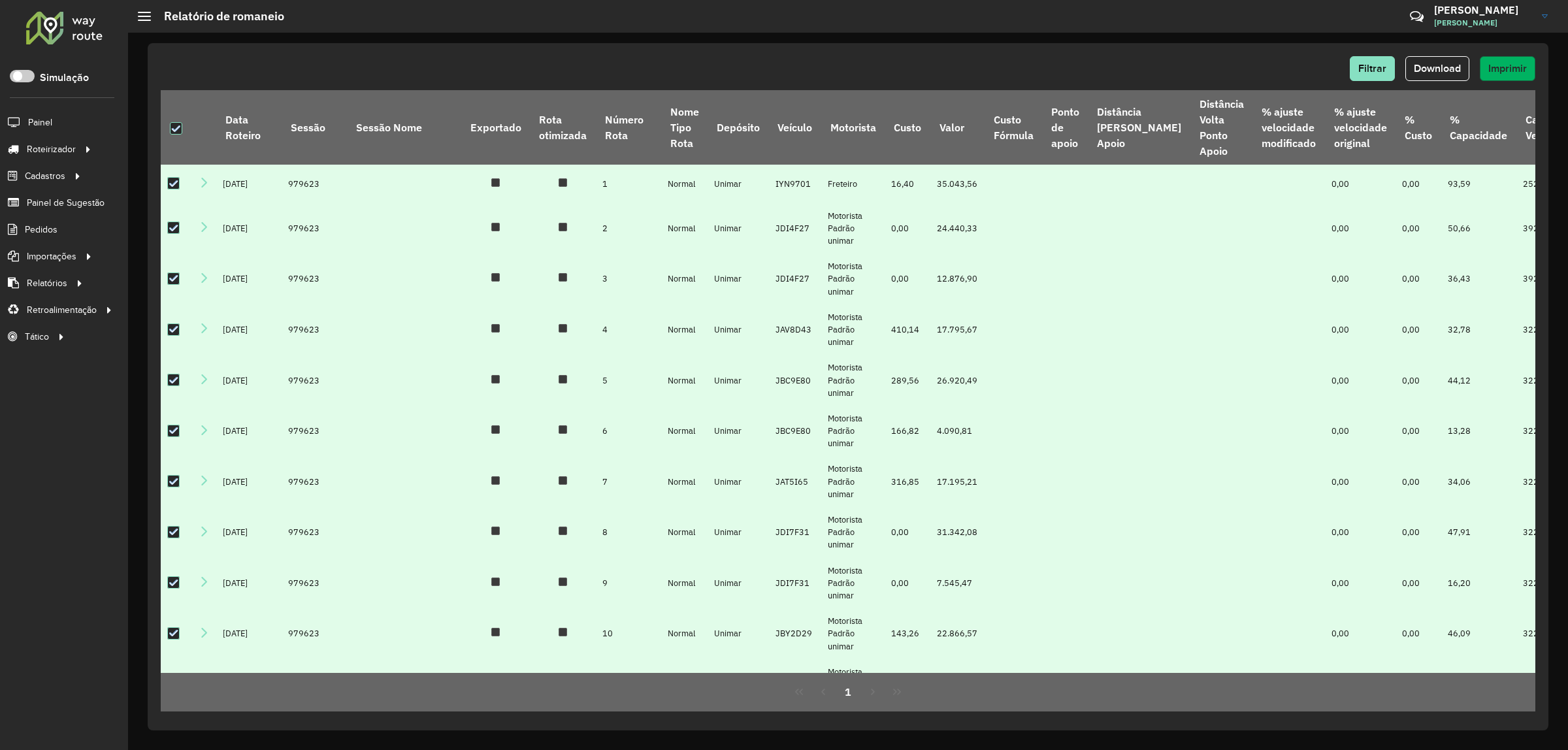
click at [1501, 73] on span "Imprimir" at bounding box center [1507, 69] width 39 height 11
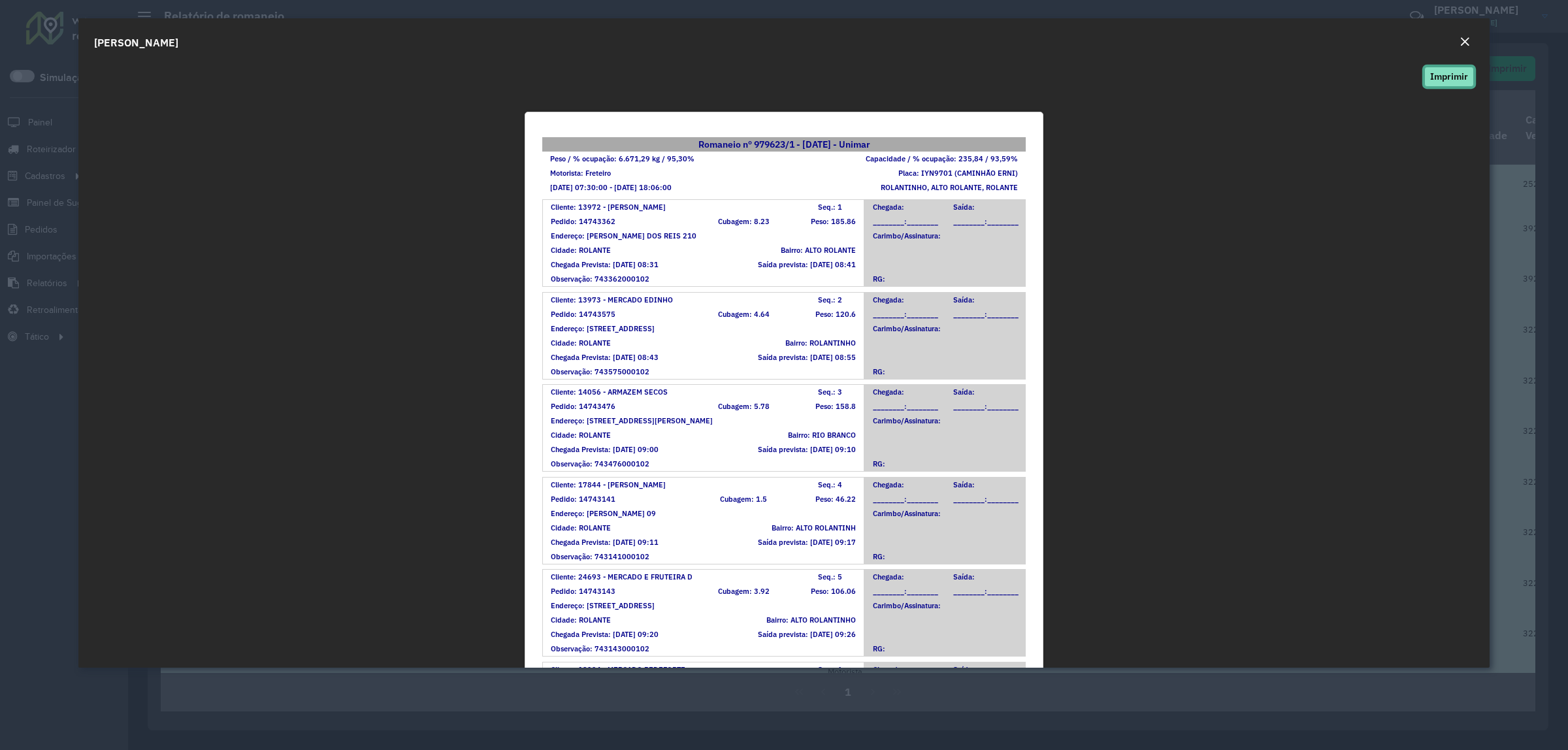
click at [1459, 76] on button "Imprimir" at bounding box center [1448, 77] width 50 height 20
